Goal: Transaction & Acquisition: Purchase product/service

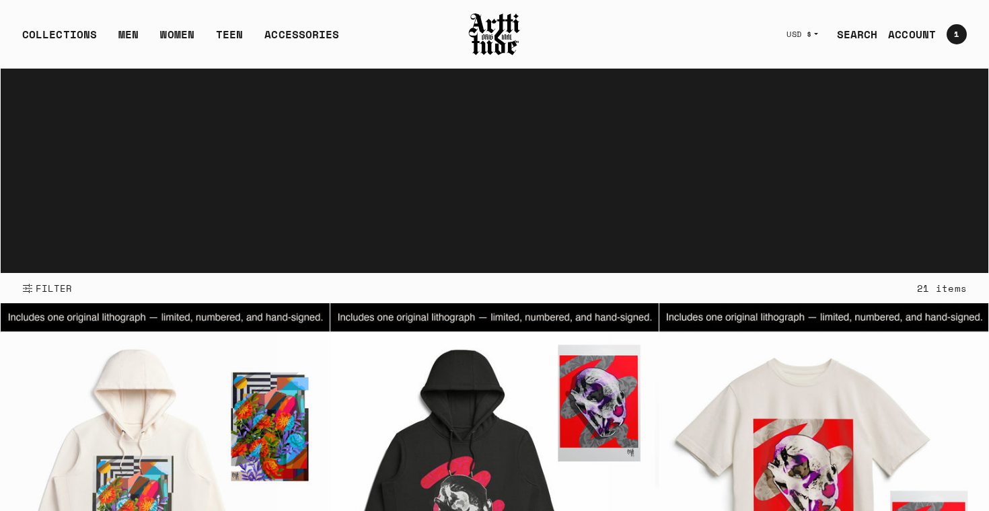
click at [922, 33] on link "ACCOUNT" at bounding box center [906, 34] width 59 height 27
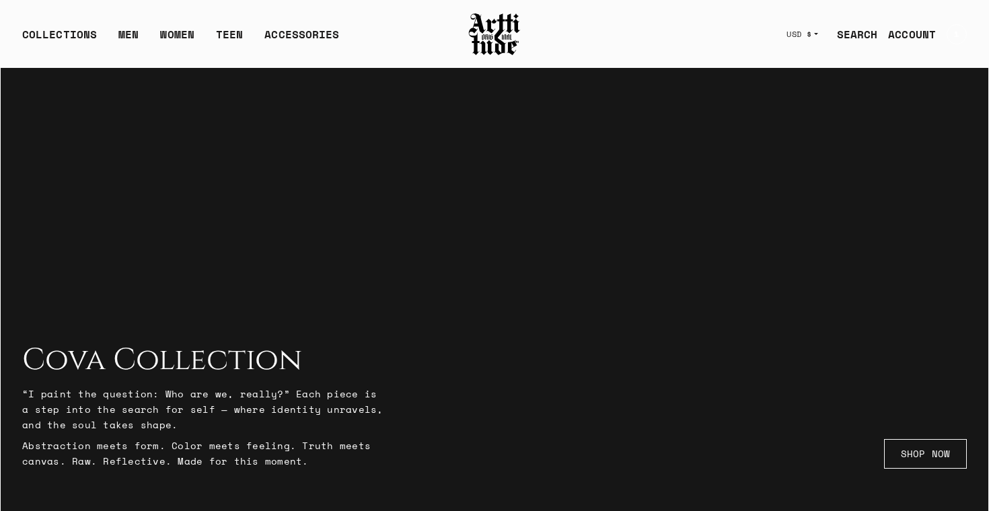
click at [922, 34] on link "ACCOUNT" at bounding box center [906, 34] width 59 height 27
click at [951, 36] on div "1 1" at bounding box center [956, 34] width 20 height 20
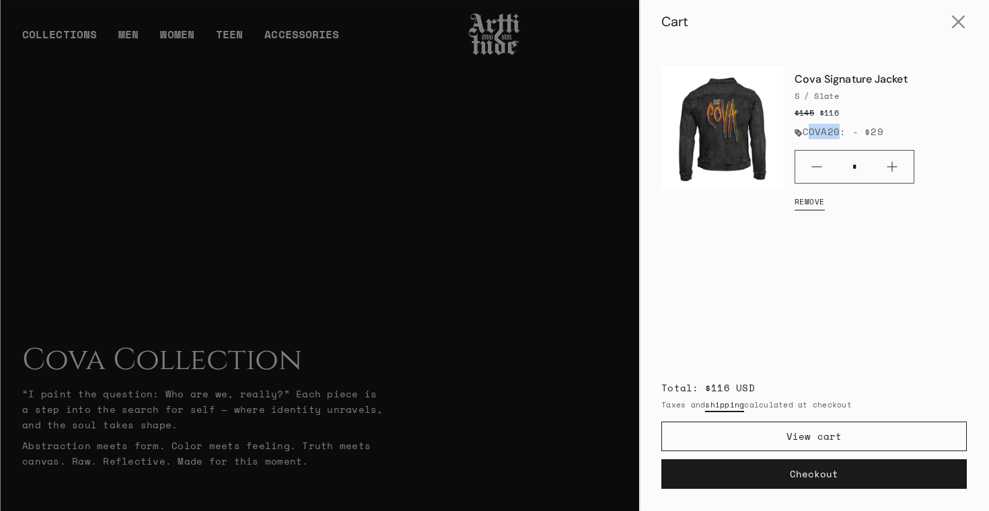
drag, startPoint x: 837, startPoint y: 132, endPoint x: 806, endPoint y: 132, distance: 30.9
click at [806, 132] on li "COVA20: - $29" at bounding box center [880, 131] width 172 height 15
click at [797, 134] on li "COVA20: - $29" at bounding box center [880, 131] width 172 height 15
drag, startPoint x: 802, startPoint y: 130, endPoint x: 837, endPoint y: 130, distance: 34.3
click at [837, 130] on li "COVA20: - $29" at bounding box center [880, 131] width 172 height 15
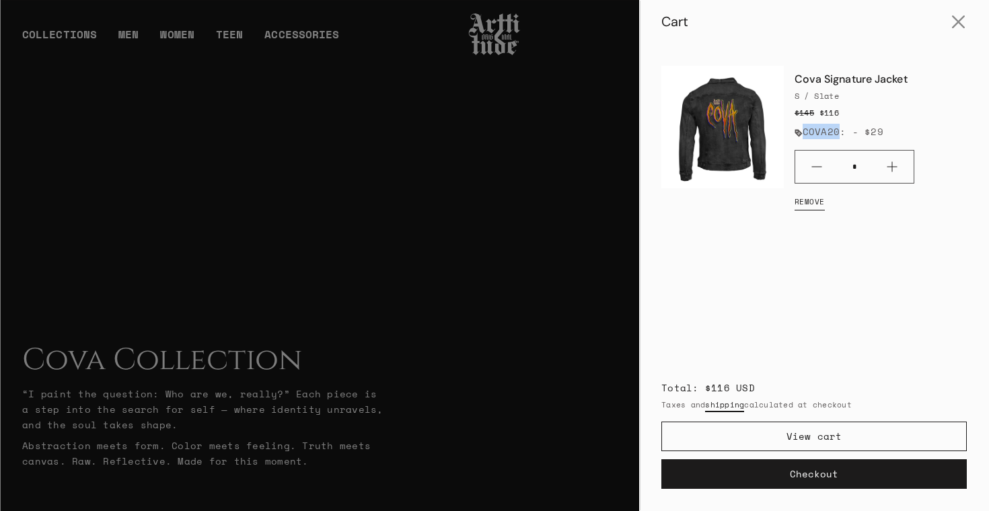
copy li "COVA20"
